Goal: Obtain resource: Download file/media

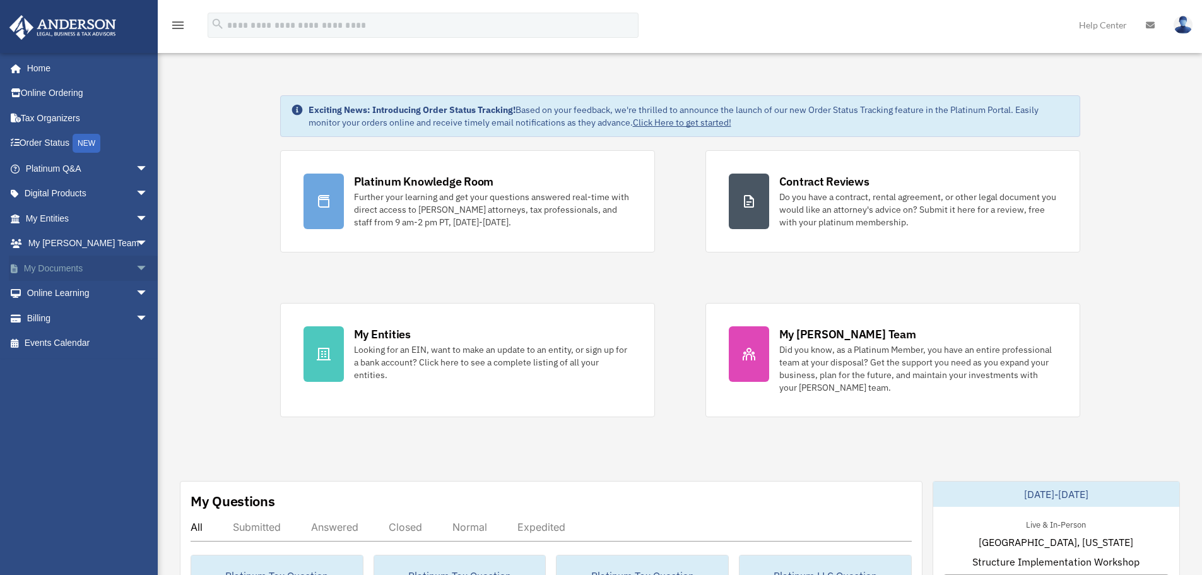
click at [136, 261] on span "arrow_drop_down" at bounding box center [148, 269] width 25 height 26
click at [52, 289] on link "Box" at bounding box center [93, 293] width 150 height 25
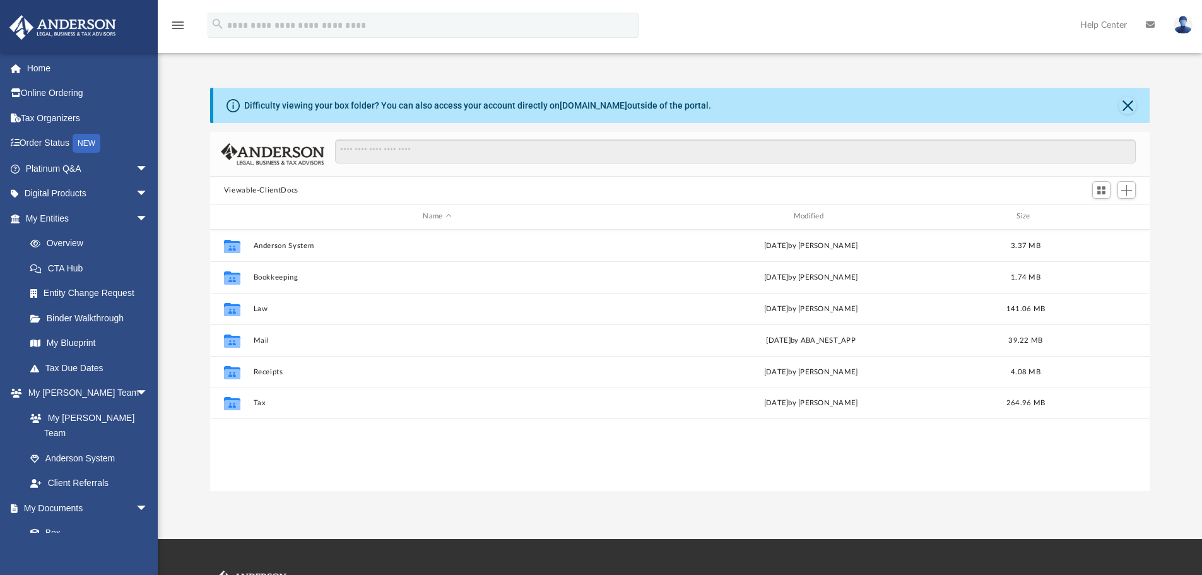
scroll to position [278, 930]
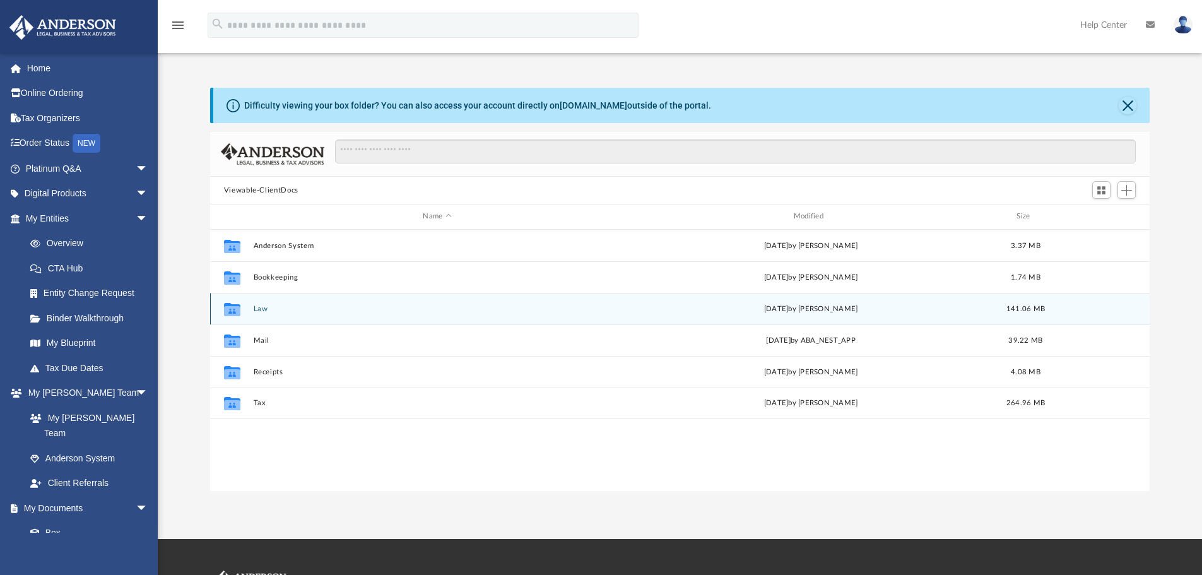
click at [257, 314] on div "Collaborated Folder Law Thu Sep 4 2025 by Skye Lovelace 141.06 MB" at bounding box center [680, 309] width 940 height 32
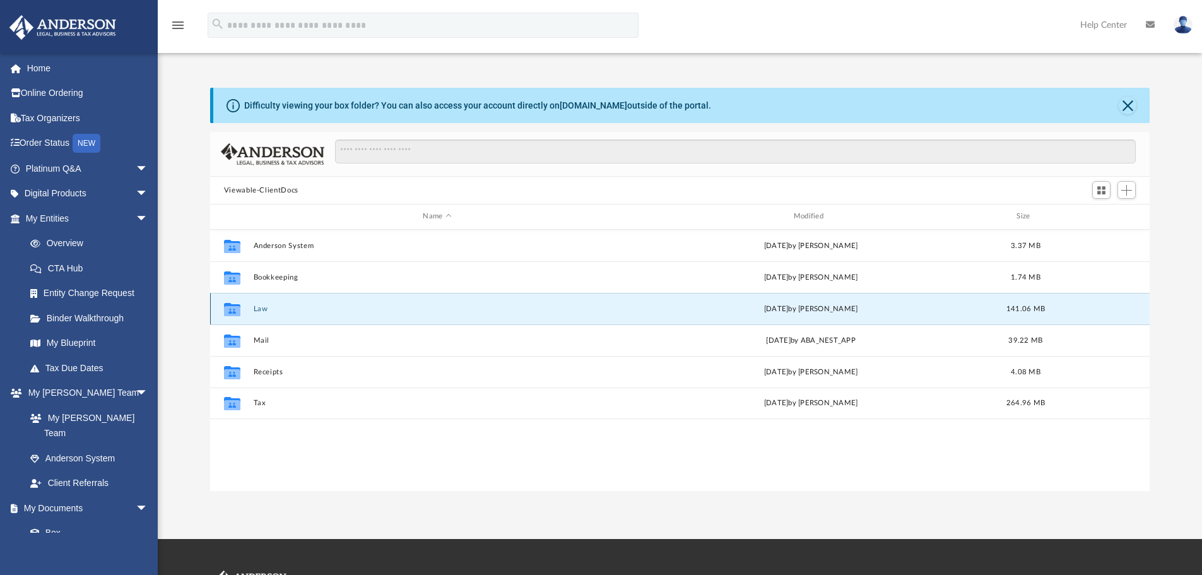
click at [255, 306] on button "Law" at bounding box center [437, 309] width 368 height 8
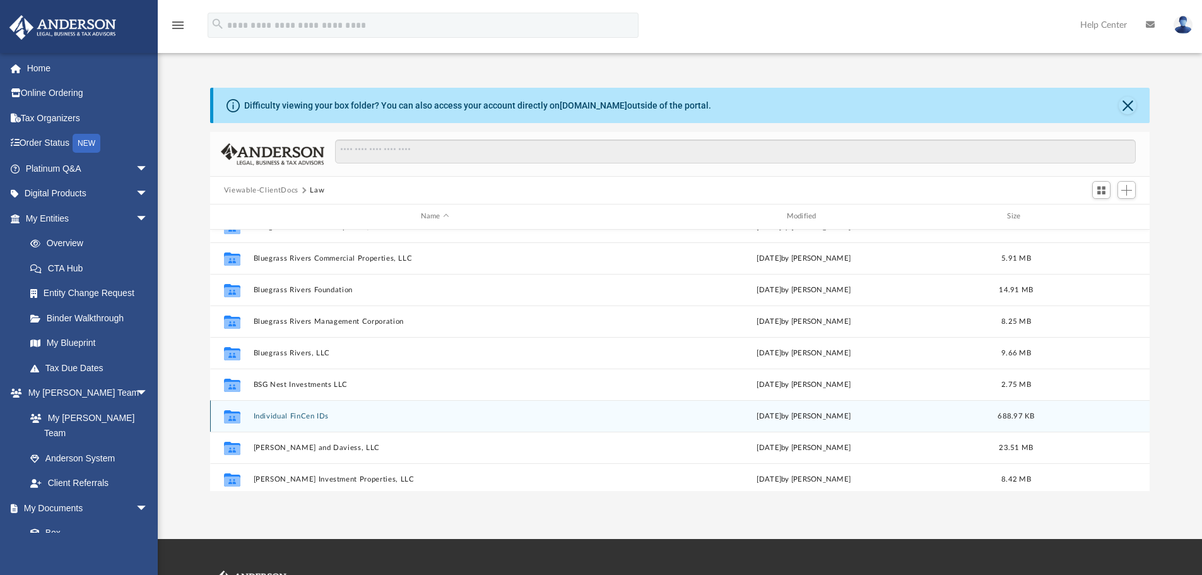
scroll to position [117, 0]
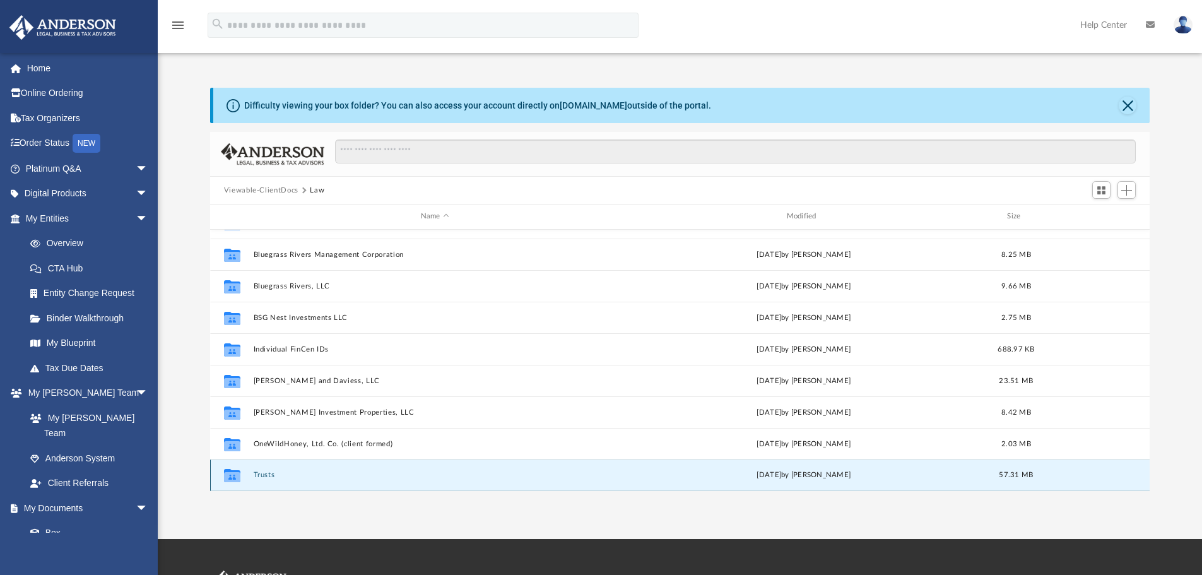
click at [269, 474] on button "Trusts" at bounding box center [434, 475] width 363 height 8
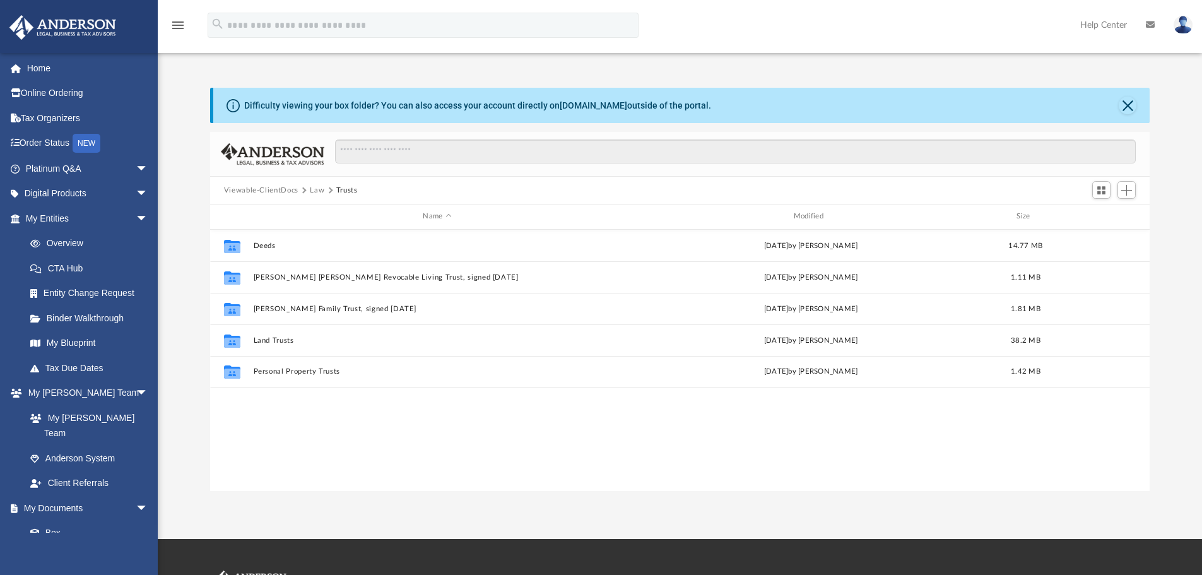
scroll to position [0, 0]
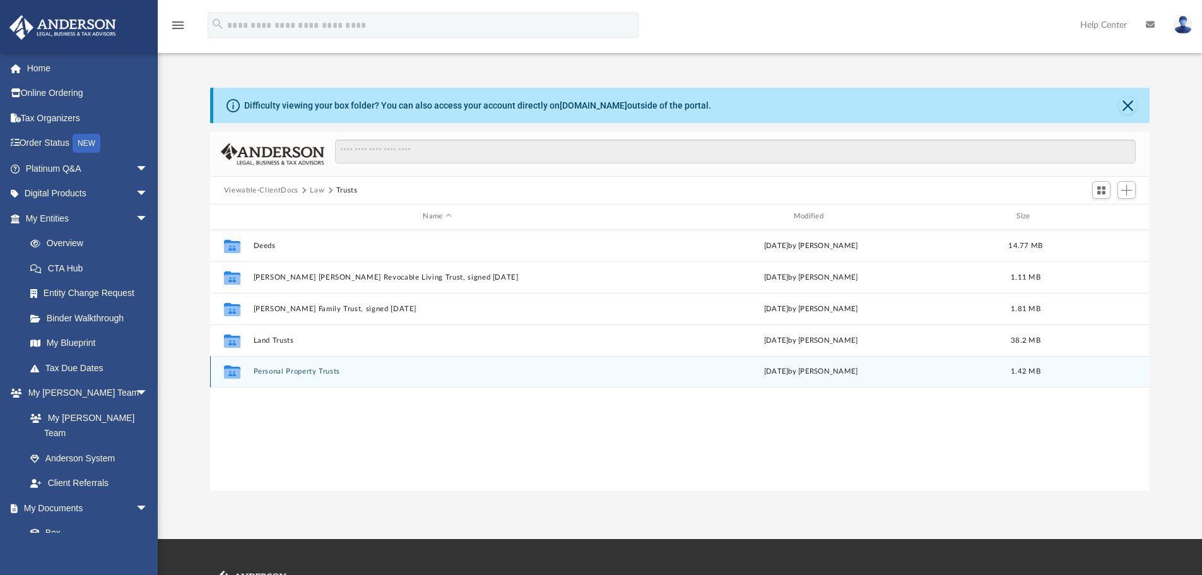
click at [285, 372] on button "Personal Property Trusts" at bounding box center [437, 371] width 368 height 8
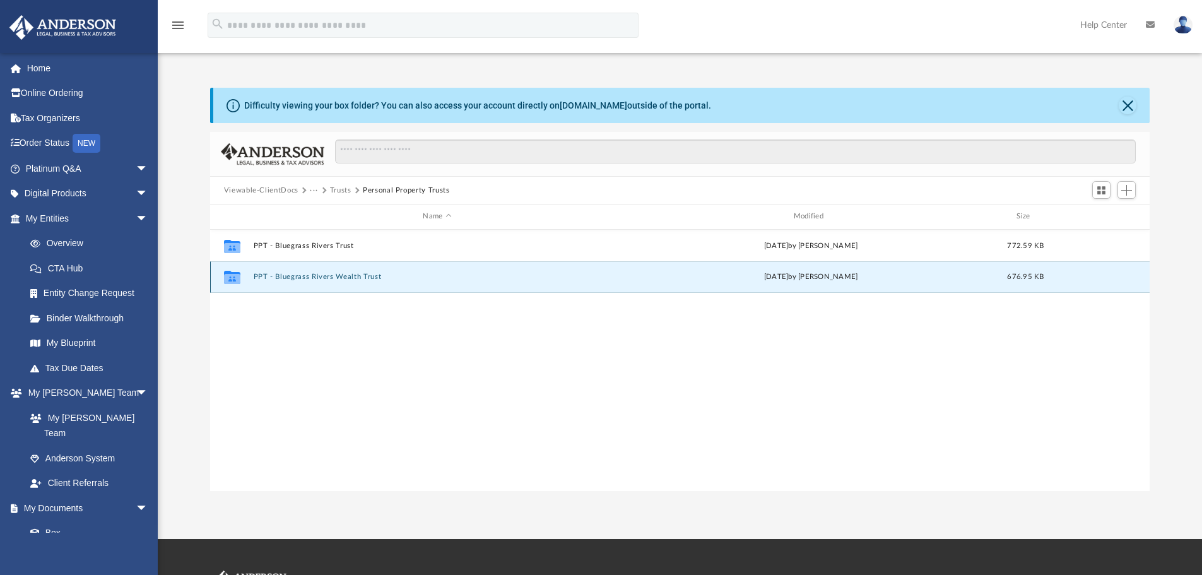
click at [330, 278] on button "PPT - Bluegrass Rivers Wealth Trust" at bounding box center [437, 277] width 368 height 8
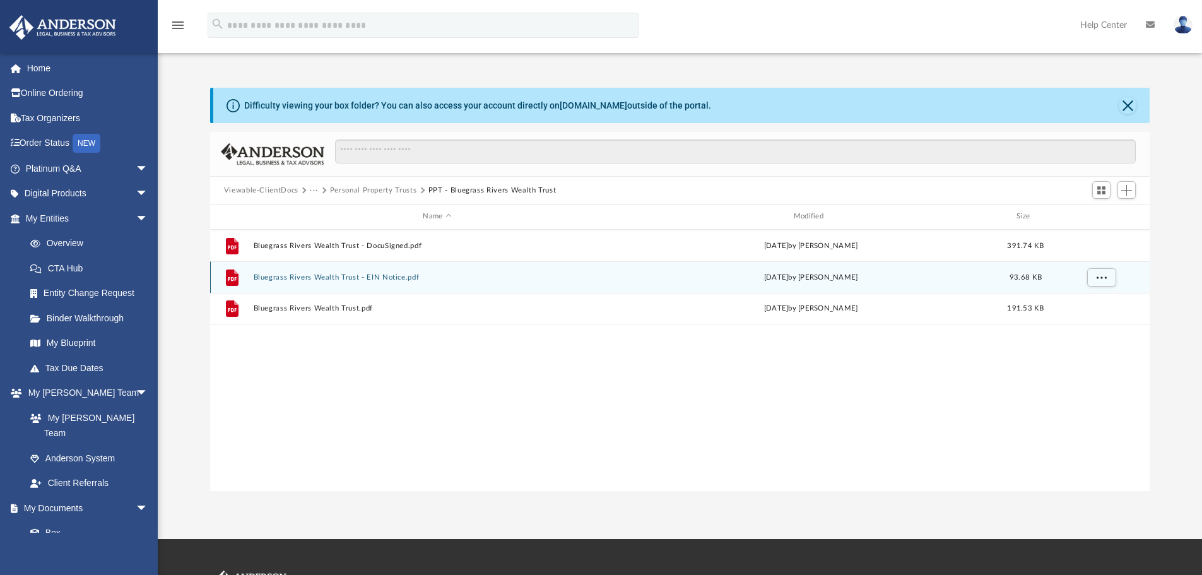
click at [354, 277] on button "Bluegrass Rivers Wealth Trust - EIN Notice.pdf" at bounding box center [437, 277] width 368 height 8
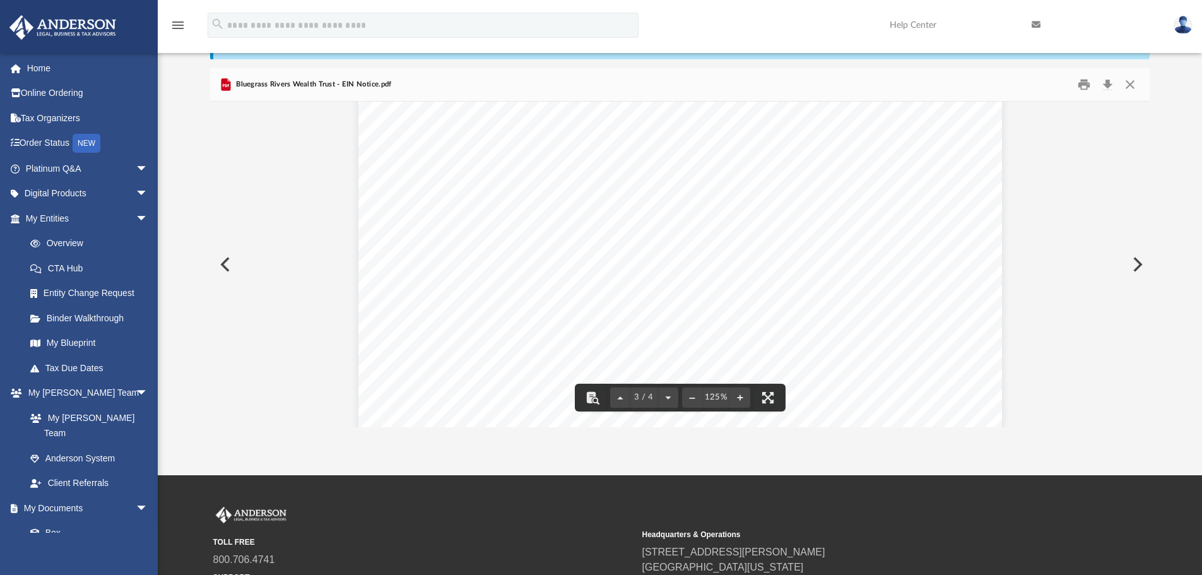
scroll to position [65, 0]
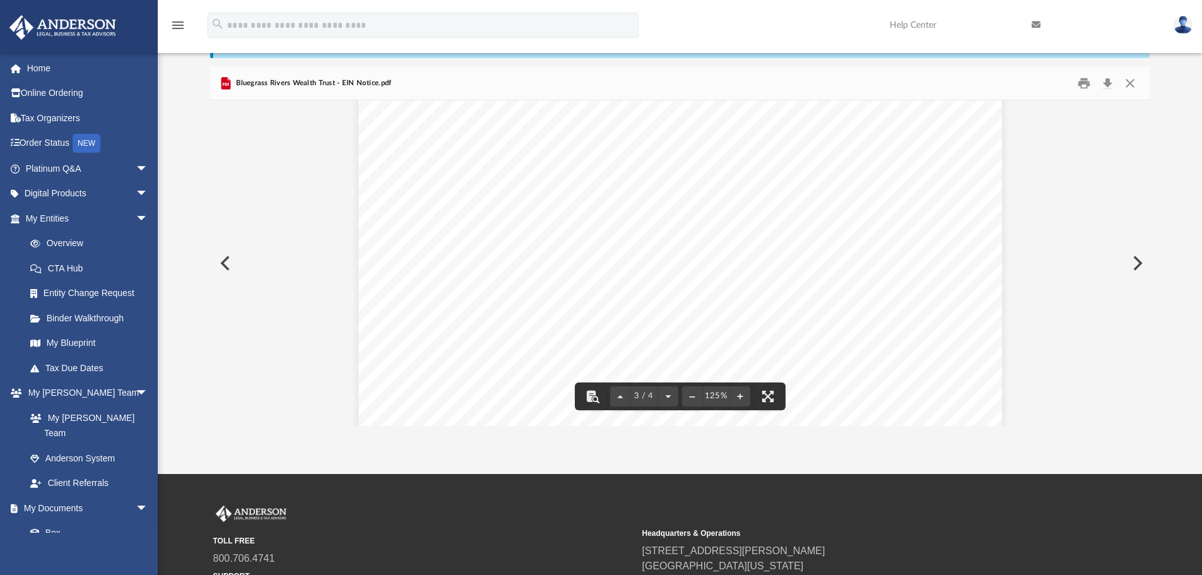
click at [917, 358] on div "Mailing Address 3225 MCLEOD DR STE 100 LAS VEGAS NV 89121 UNITED STATES Phone N…" at bounding box center [680, 478] width 644 height 833
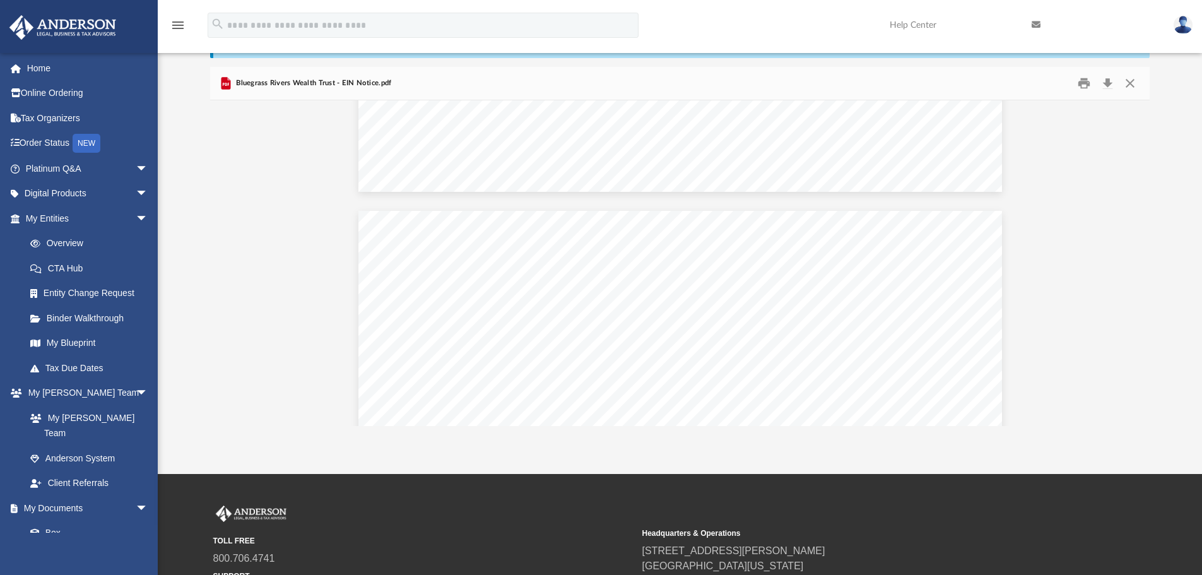
scroll to position [2334, 0]
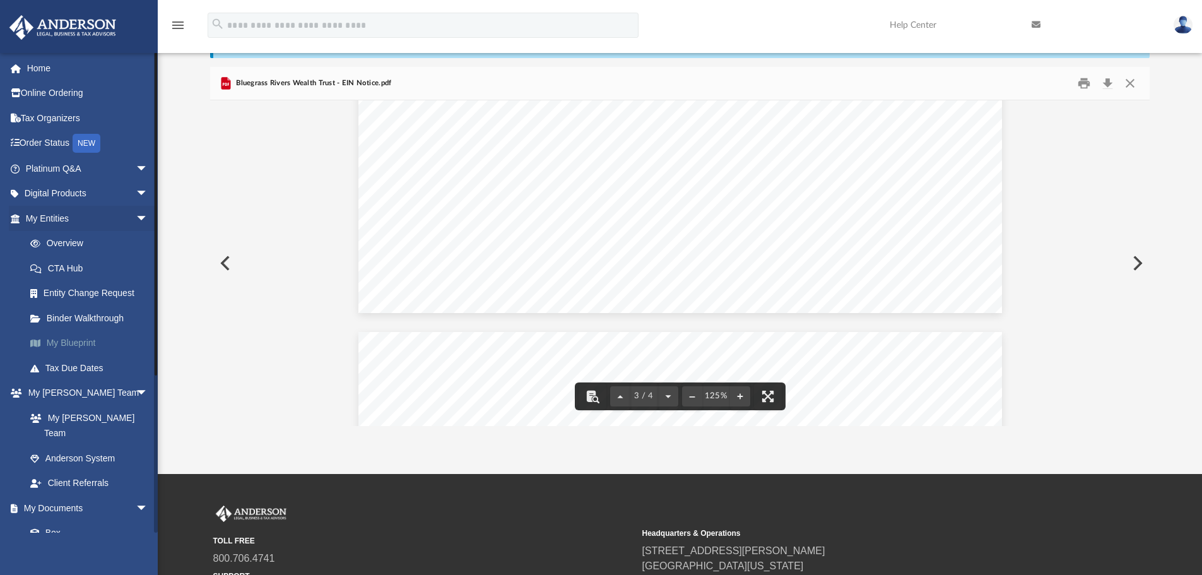
click at [76, 337] on link "My Blueprint" at bounding box center [93, 343] width 150 height 25
